Goal: Check status

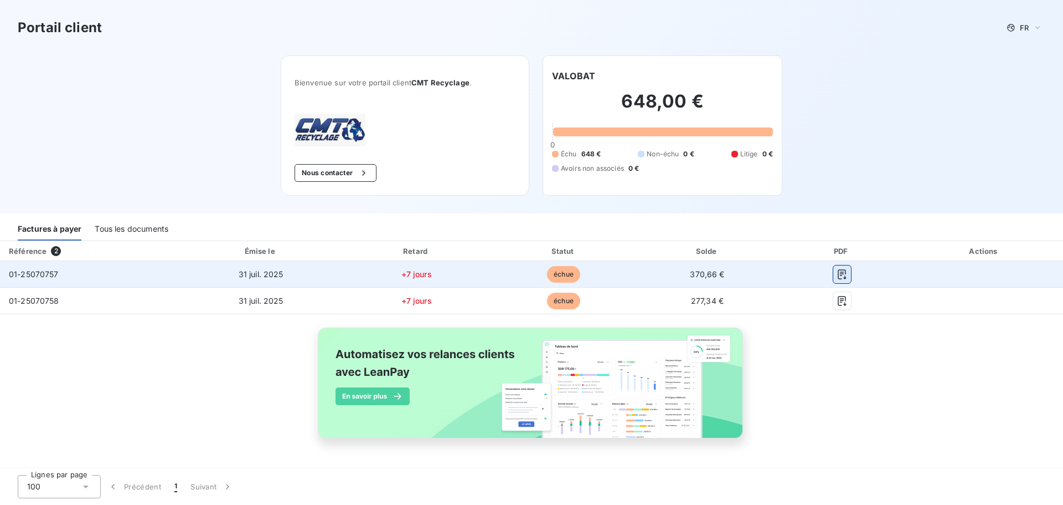
click at [841, 278] on icon "button" at bounding box center [842, 274] width 8 height 10
click at [845, 275] on icon "button" at bounding box center [842, 274] width 11 height 11
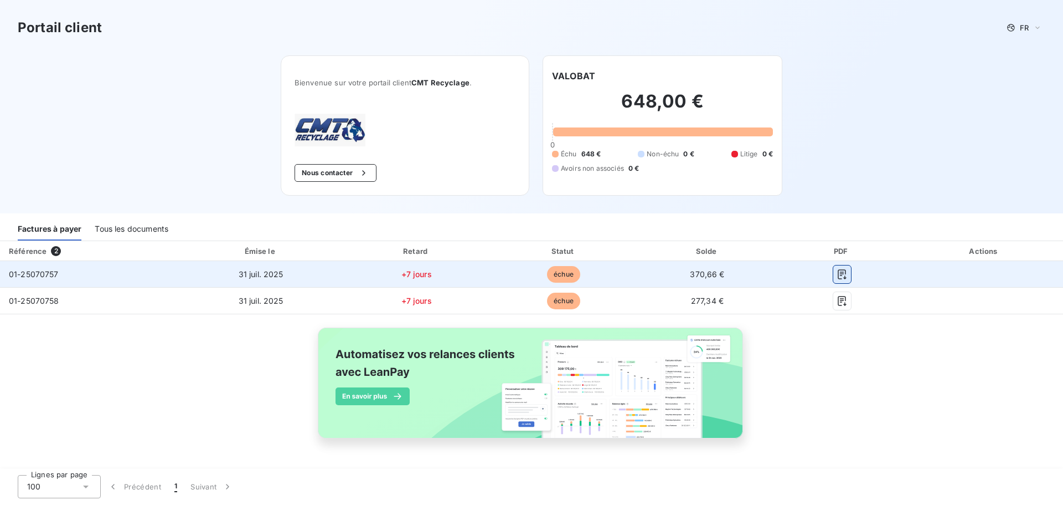
click at [845, 275] on icon "button" at bounding box center [842, 274] width 11 height 11
